Goal: Information Seeking & Learning: Check status

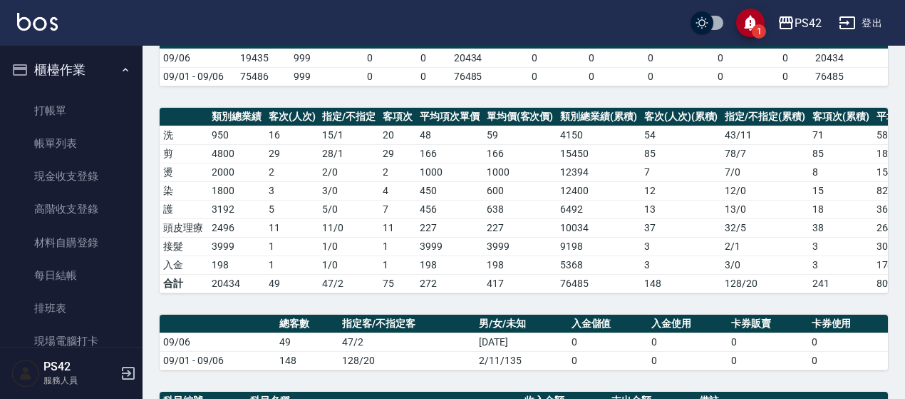
scroll to position [207, 0]
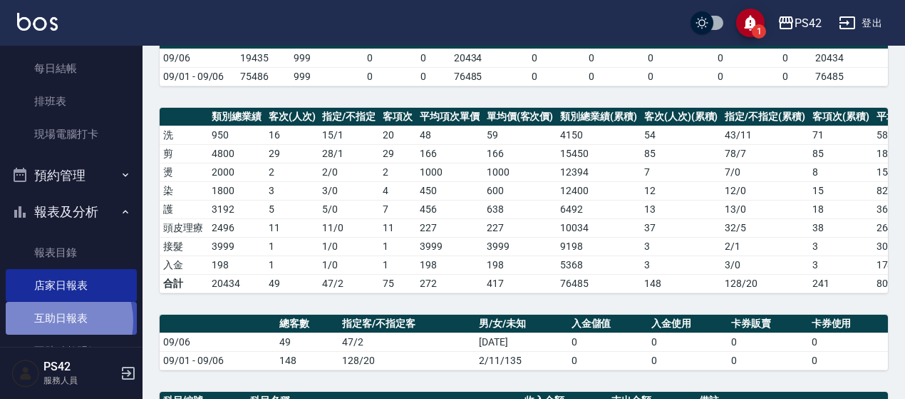
click at [54, 321] on link "互助日報表" at bounding box center [71, 318] width 131 height 33
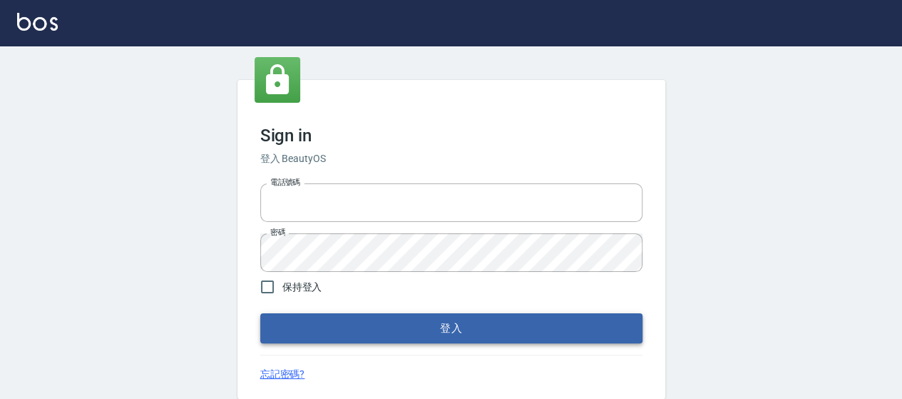
type input "0426657169"
click at [444, 320] on button "登入" at bounding box center [451, 328] width 382 height 30
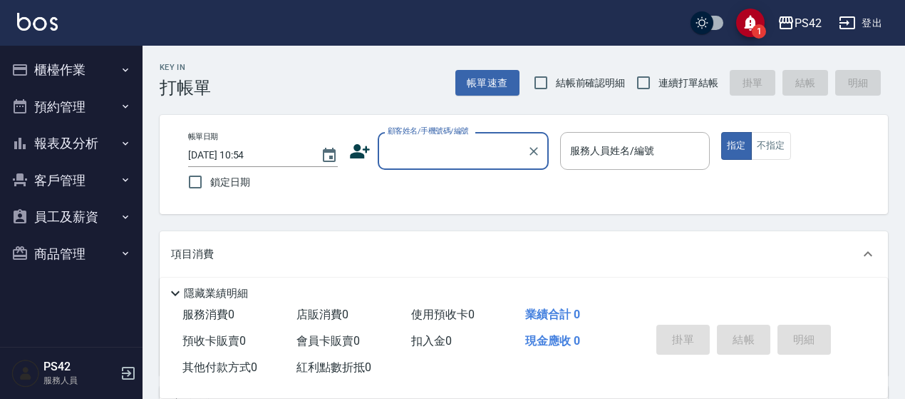
click at [63, 130] on button "報表及分析" at bounding box center [71, 143] width 131 height 37
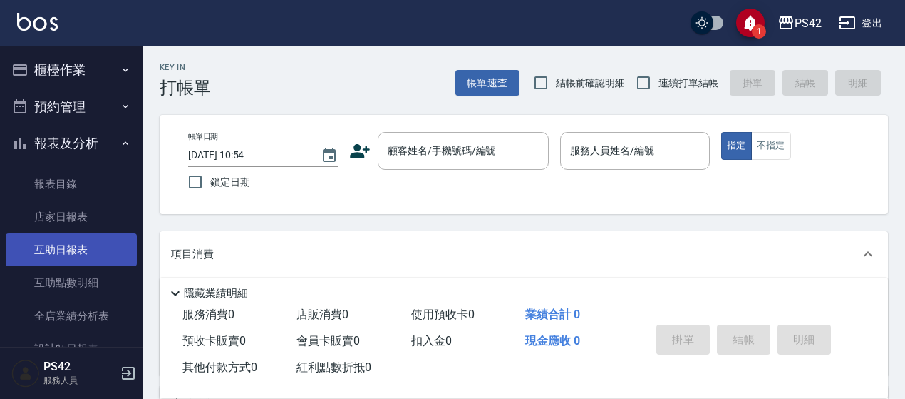
click at [61, 247] on link "互助日報表" at bounding box center [71, 249] width 131 height 33
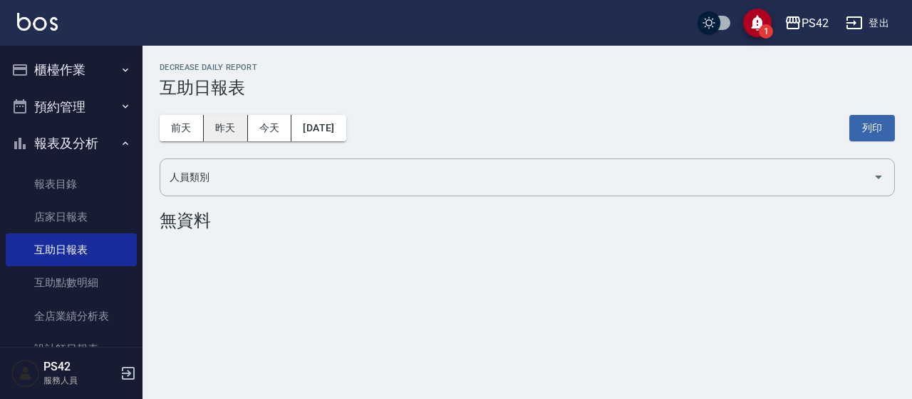
click at [230, 130] on button "昨天" at bounding box center [226, 128] width 44 height 26
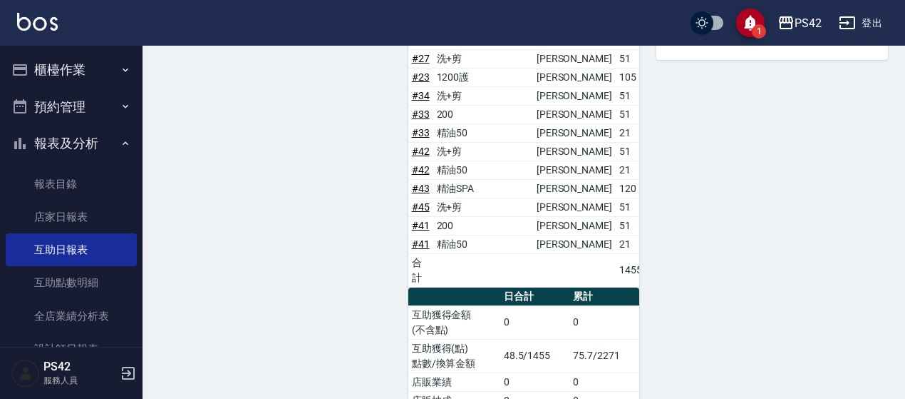
scroll to position [741, 0]
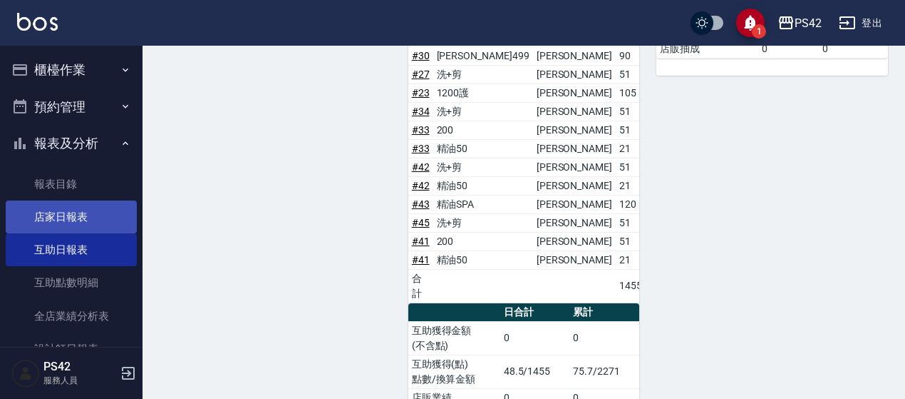
click at [73, 214] on link "店家日報表" at bounding box center [71, 216] width 131 height 33
